Goal: Find specific page/section: Find specific page/section

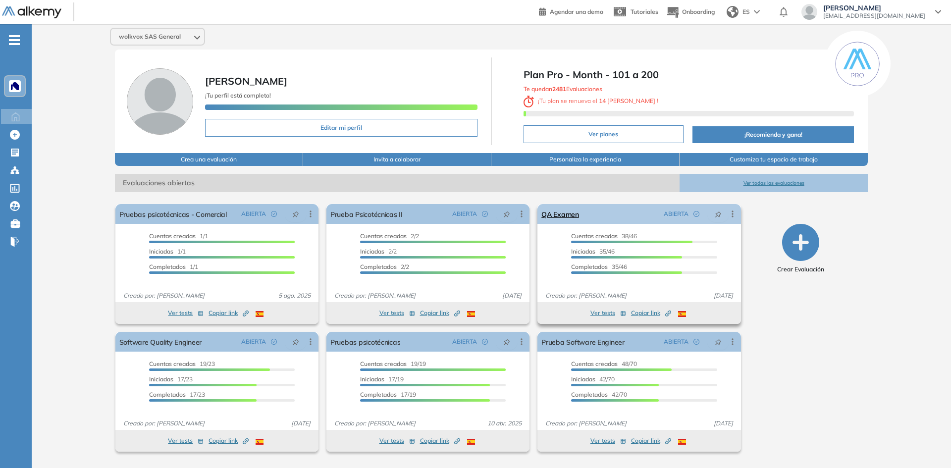
click at [582, 213] on div "QA Examen ABIERTA Editar Los siguientes tests ya no están disponibles o tienen …" at bounding box center [638, 214] width 203 height 20
click at [575, 214] on link "QA Examen" at bounding box center [560, 214] width 38 height 20
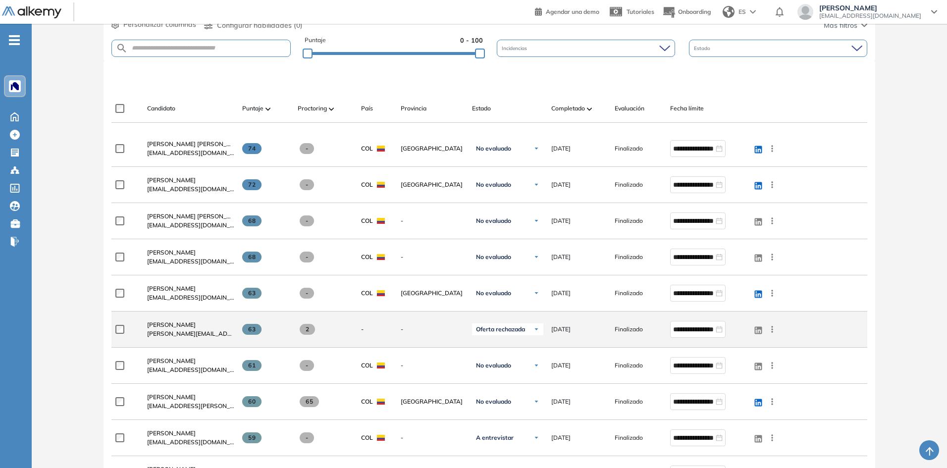
scroll to position [198, 0]
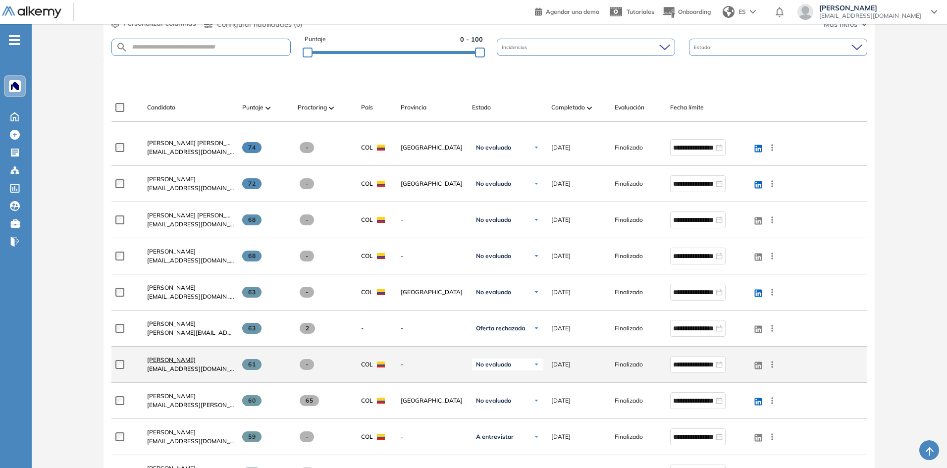
click at [180, 361] on span "[PERSON_NAME]" at bounding box center [171, 359] width 49 height 7
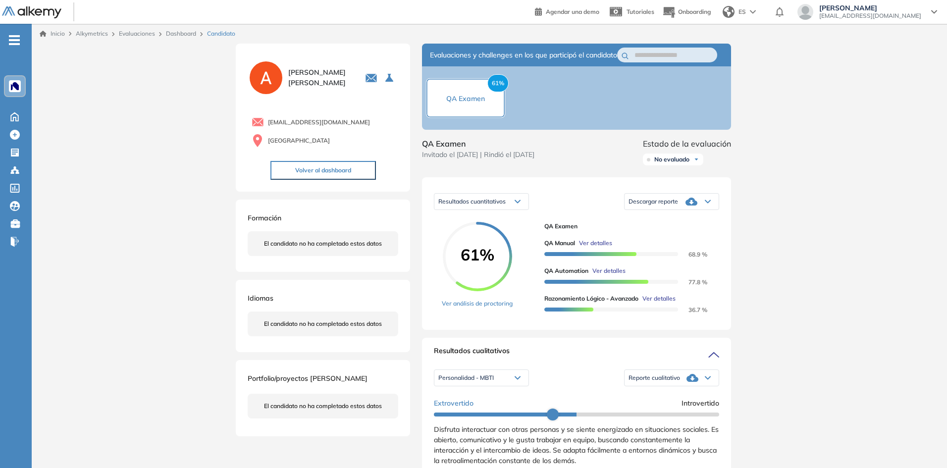
click at [22, 87] on div at bounding box center [15, 86] width 20 height 20
click at [28, 121] on li "wolkvox SAS Ge..." at bounding box center [50, 128] width 81 height 16
